Goal: Transaction & Acquisition: Purchase product/service

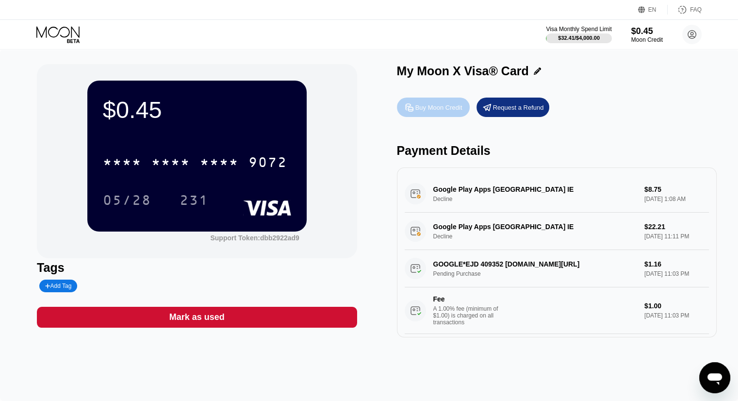
click at [443, 109] on div "Buy Moon Credit" at bounding box center [438, 107] width 47 height 8
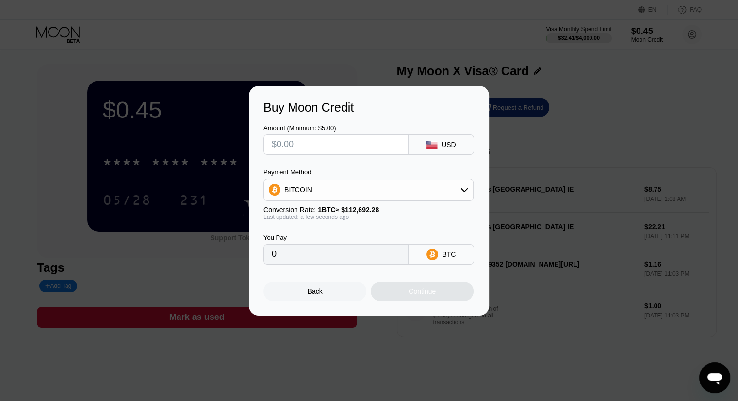
click at [286, 145] on input "text" at bounding box center [336, 144] width 129 height 19
click at [441, 148] on div "USD" at bounding box center [442, 144] width 66 height 20
click at [464, 187] on icon at bounding box center [465, 190] width 8 height 8
click at [331, 219] on div "BITCOIN" at bounding box center [374, 217] width 183 height 8
click at [307, 146] on input "text" at bounding box center [336, 144] width 129 height 19
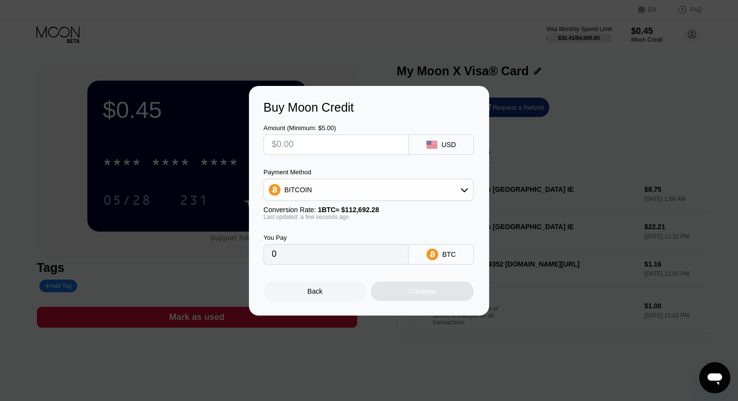
type input "$0"
type input "$2"
type input "0.00001775"
type input "$25"
type input "0.00022185"
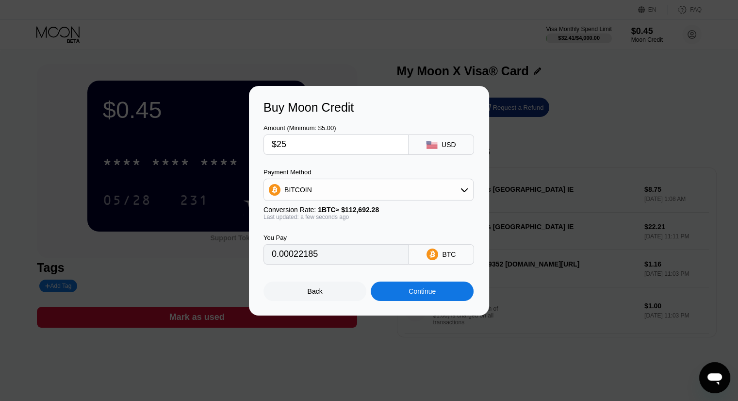
type input "$25"
click at [432, 295] on div "Continue" at bounding box center [422, 291] width 27 height 8
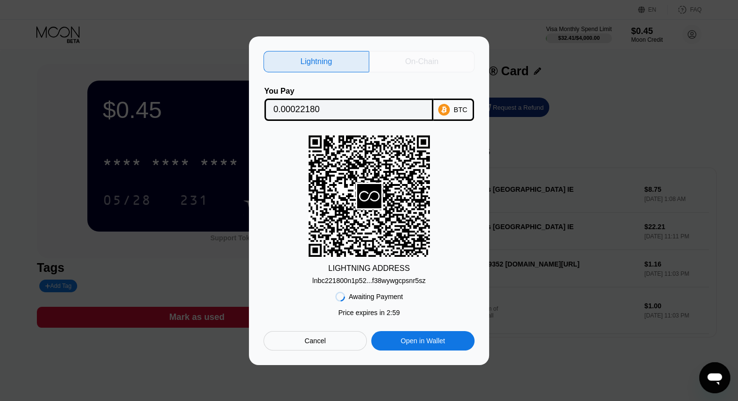
click at [403, 57] on div "On-Chain" at bounding box center [422, 61] width 106 height 21
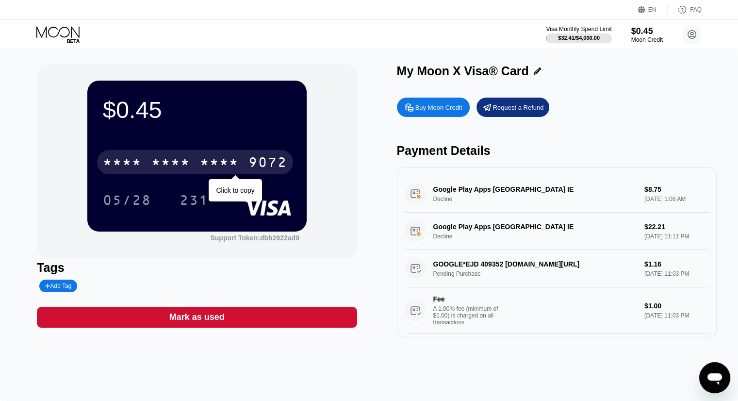
click at [237, 165] on div "* * * *" at bounding box center [219, 164] width 39 height 16
click at [271, 162] on div "9072" at bounding box center [267, 164] width 39 height 16
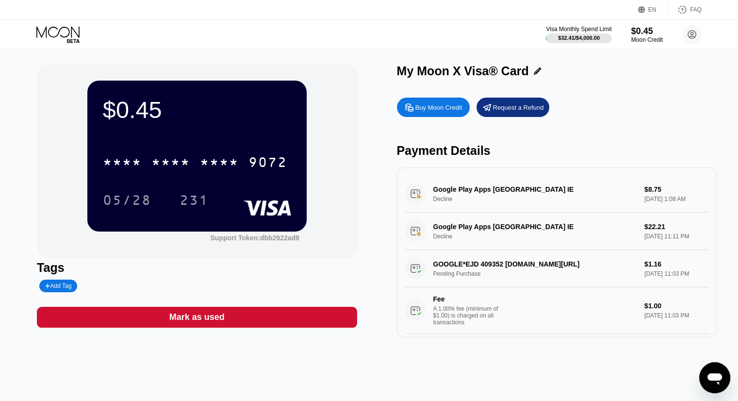
drag, startPoint x: 394, startPoint y: 36, endPoint x: 374, endPoint y: 36, distance: 19.9
click at [394, 36] on div "Visa Monthly Spend Limit $32.41 / $4,000.00 $0.45 Moon Credit [PERSON_NAME] [EM…" at bounding box center [369, 34] width 738 height 29
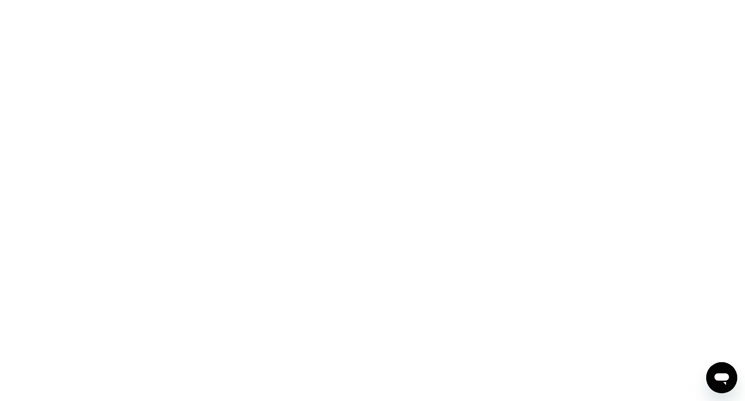
drag, startPoint x: 0, startPoint y: 0, endPoint x: 362, endPoint y: 22, distance: 362.7
click at [362, 22] on div at bounding box center [372, 200] width 745 height 401
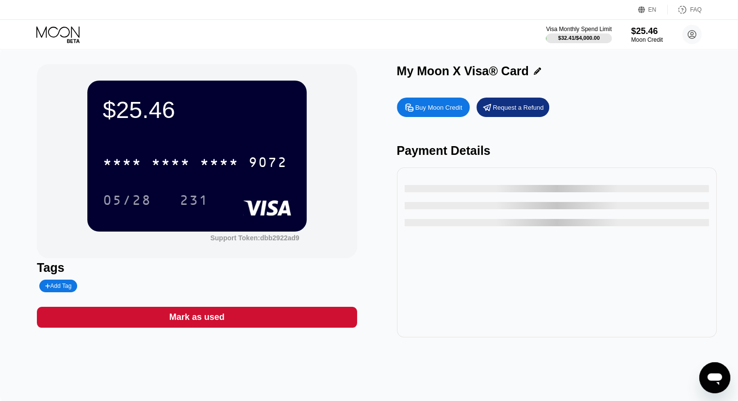
click at [397, 35] on div "Visa Monthly Spend Limit $32.41 / $4,000.00 $25.46 Moon Credit [PERSON_NAME] [E…" at bounding box center [369, 34] width 738 height 29
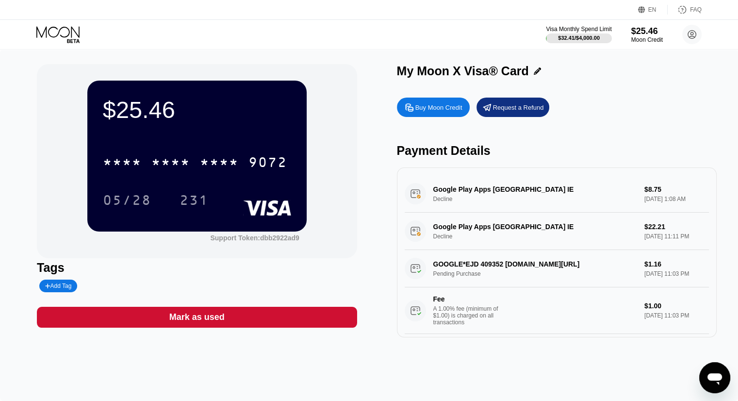
click at [64, 33] on icon at bounding box center [58, 34] width 45 height 17
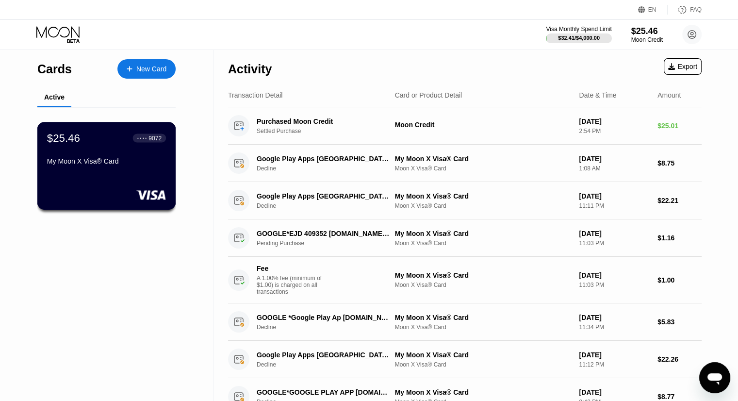
click at [134, 174] on div "$25.46 ● ● ● ● 9072 My Moon X Visa® Card" at bounding box center [106, 166] width 139 height 88
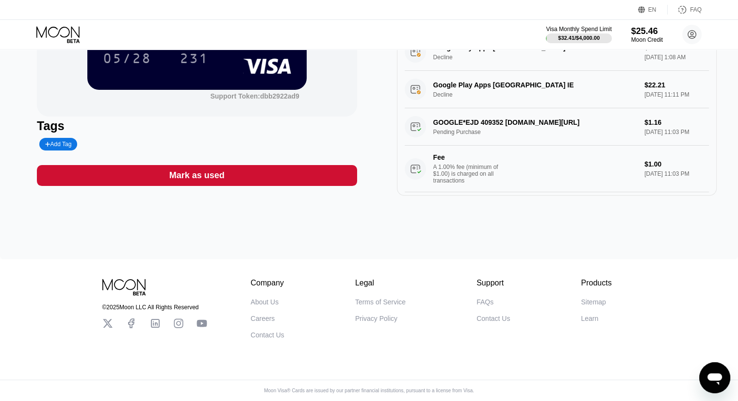
scroll to position [148, 0]
click at [211, 178] on div "Mark as used" at bounding box center [196, 175] width 55 height 11
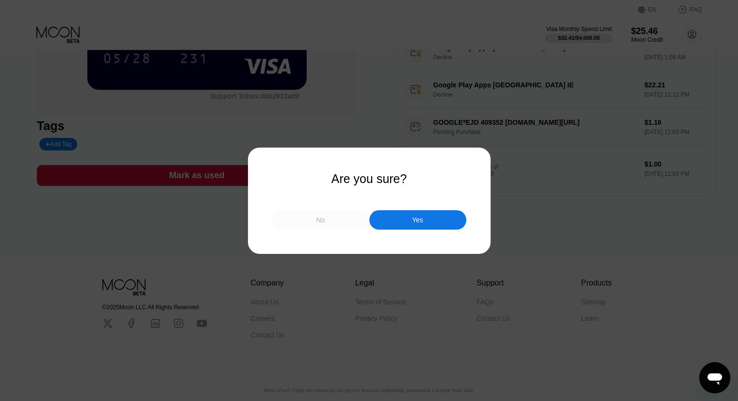
click at [336, 223] on div "No" at bounding box center [320, 219] width 97 height 19
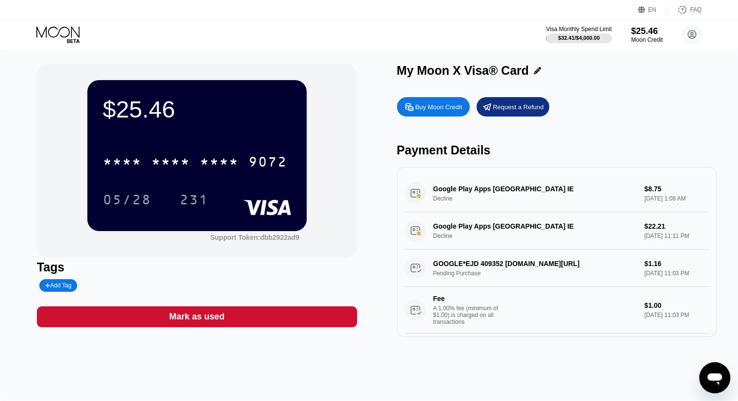
scroll to position [0, 0]
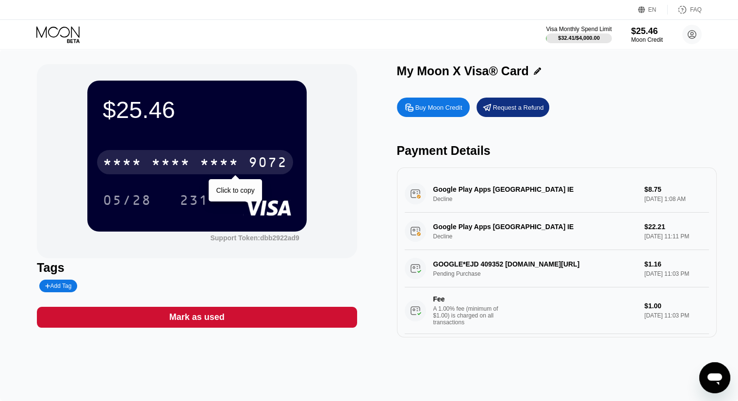
click at [274, 164] on div "9072" at bounding box center [267, 164] width 39 height 16
